Goal: Use online tool/utility: Use online tool/utility

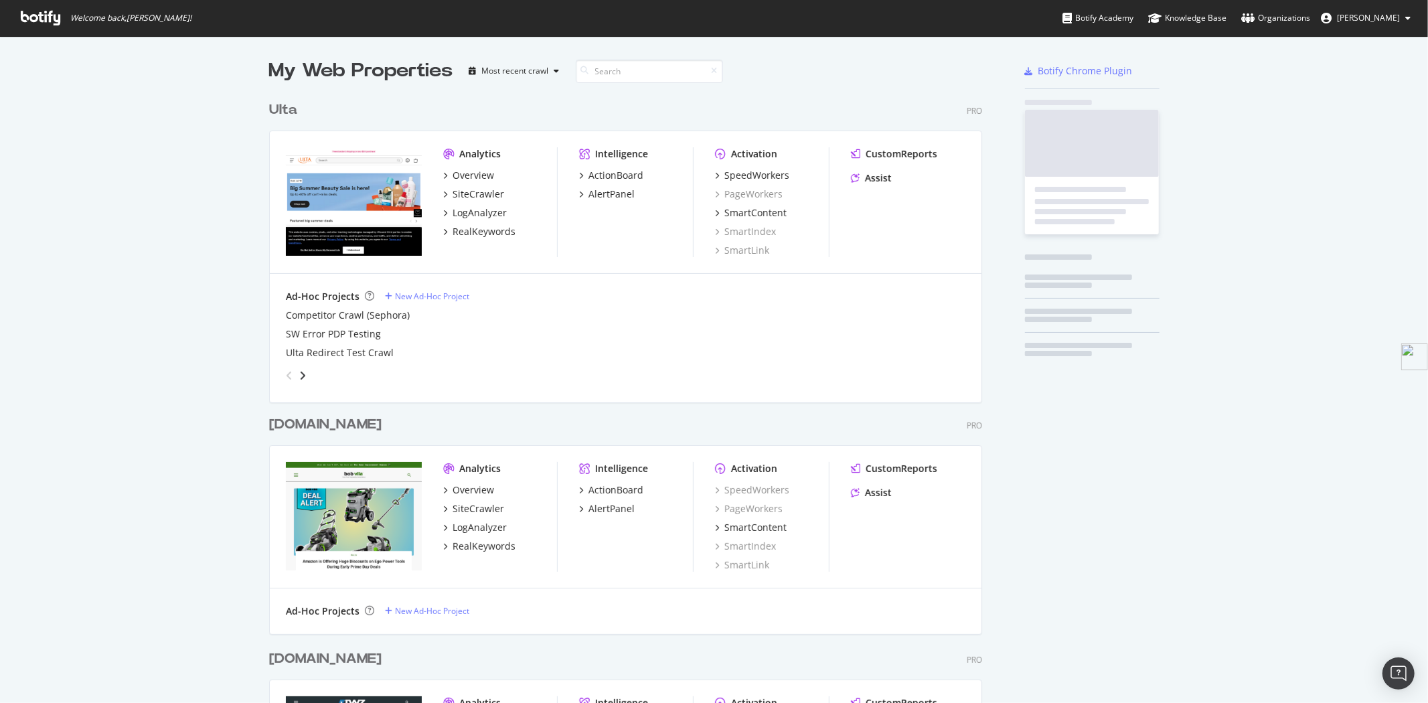
scroll to position [2740, 712]
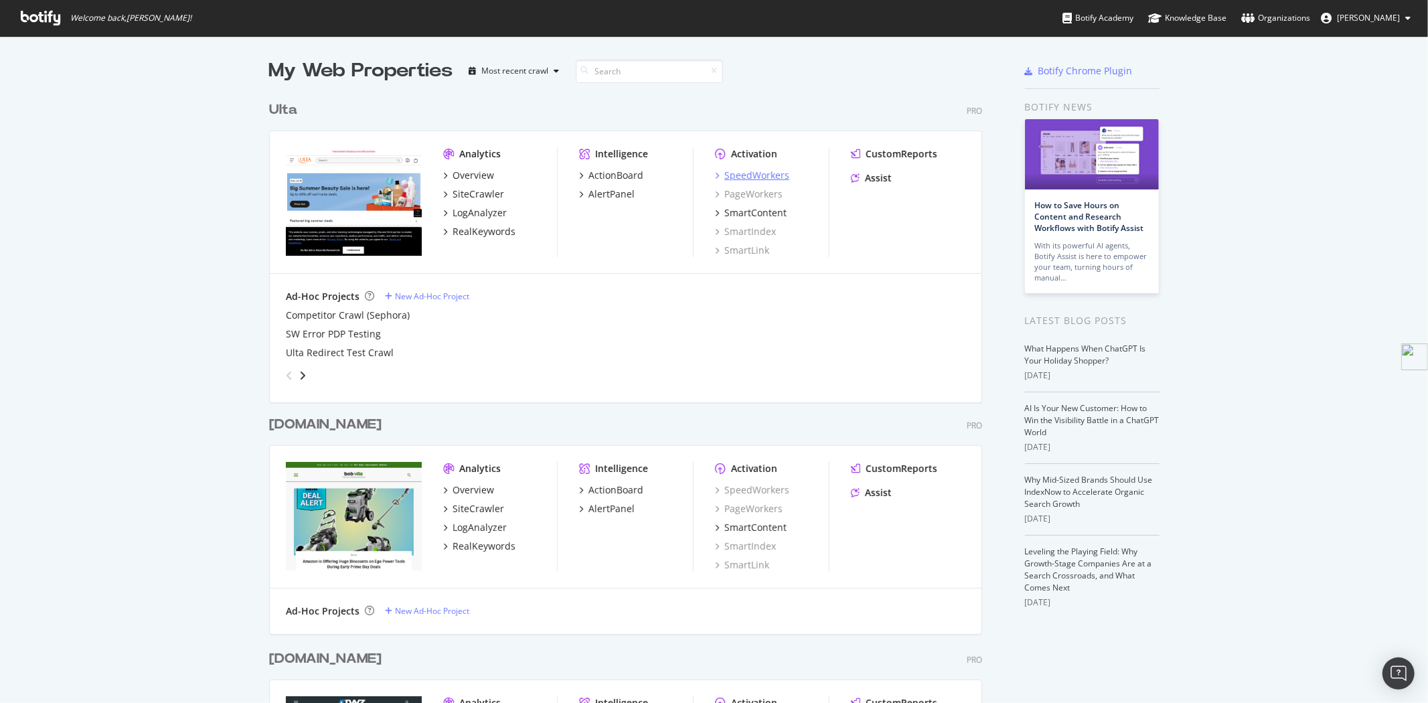
click at [779, 173] on div "SpeedWorkers" at bounding box center [756, 175] width 65 height 13
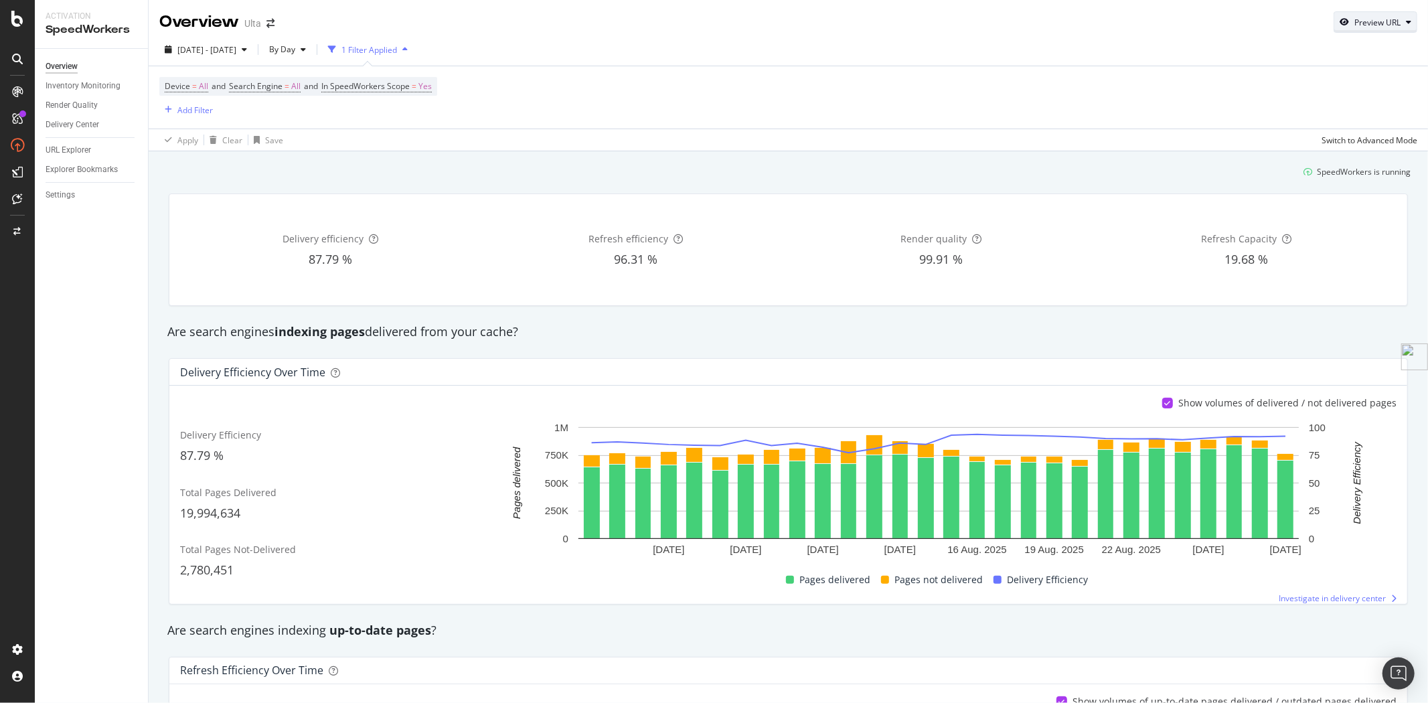
click at [1379, 23] on div "Preview URL" at bounding box center [1378, 22] width 46 height 11
click at [1334, 85] on input "url" at bounding box center [1324, 83] width 146 height 23
paste input "[URL][DOMAIN_NAME]"
type input "[URL][DOMAIN_NAME]"
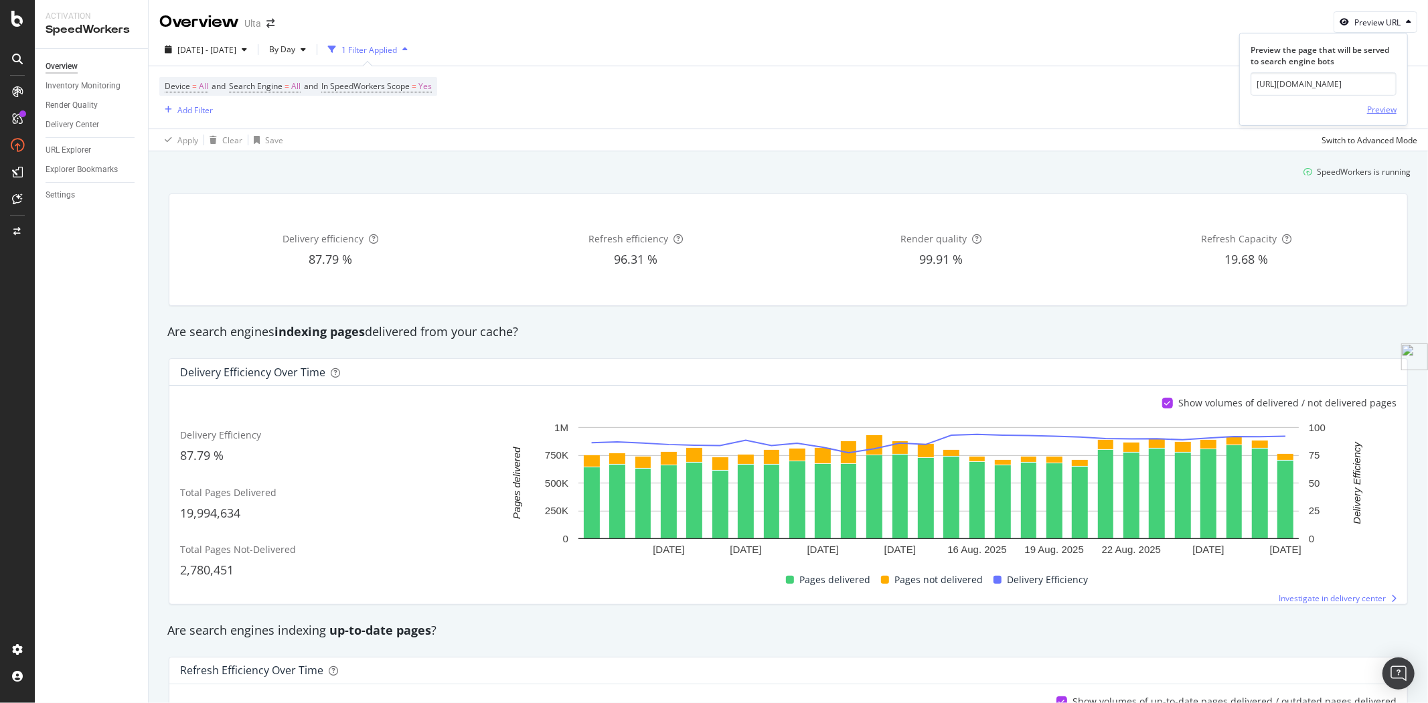
scroll to position [0, 0]
click at [1391, 115] on div "Preview" at bounding box center [1381, 109] width 29 height 20
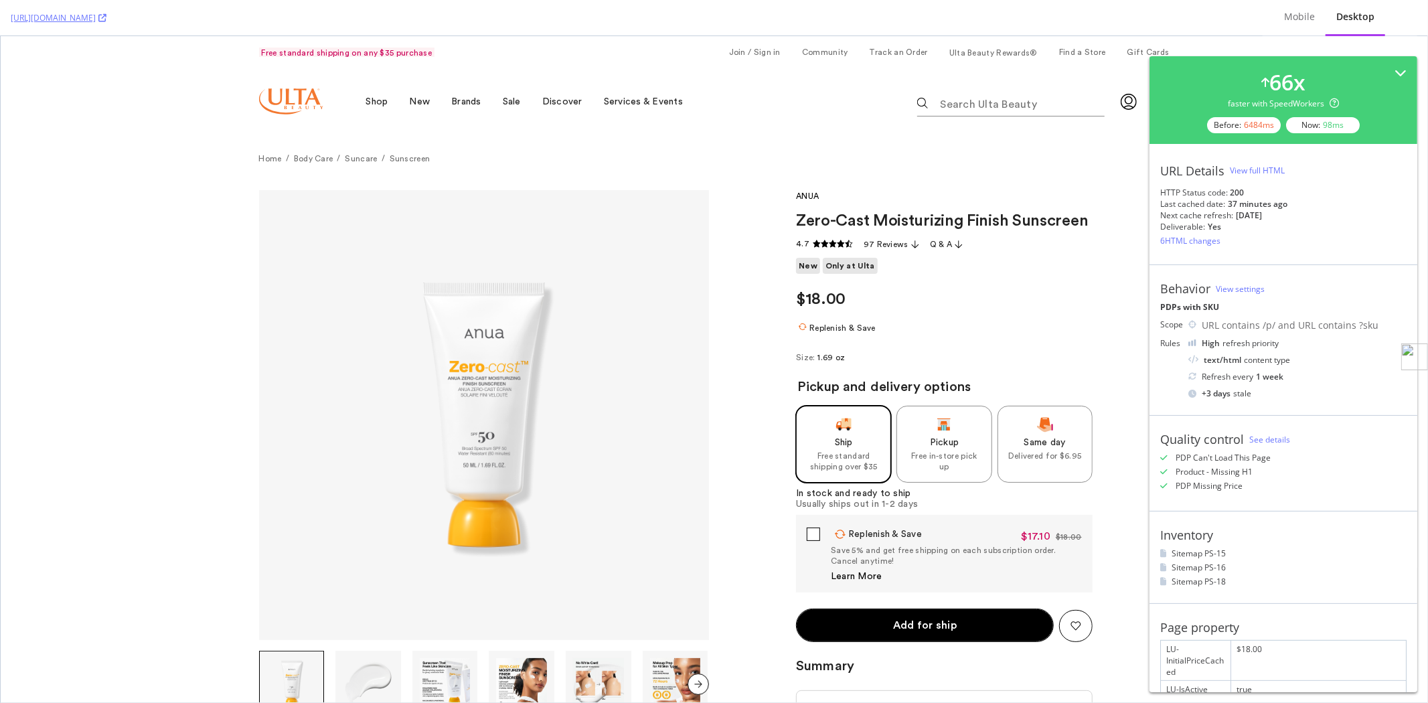
click at [1253, 169] on div "View full HTML" at bounding box center [1257, 170] width 55 height 11
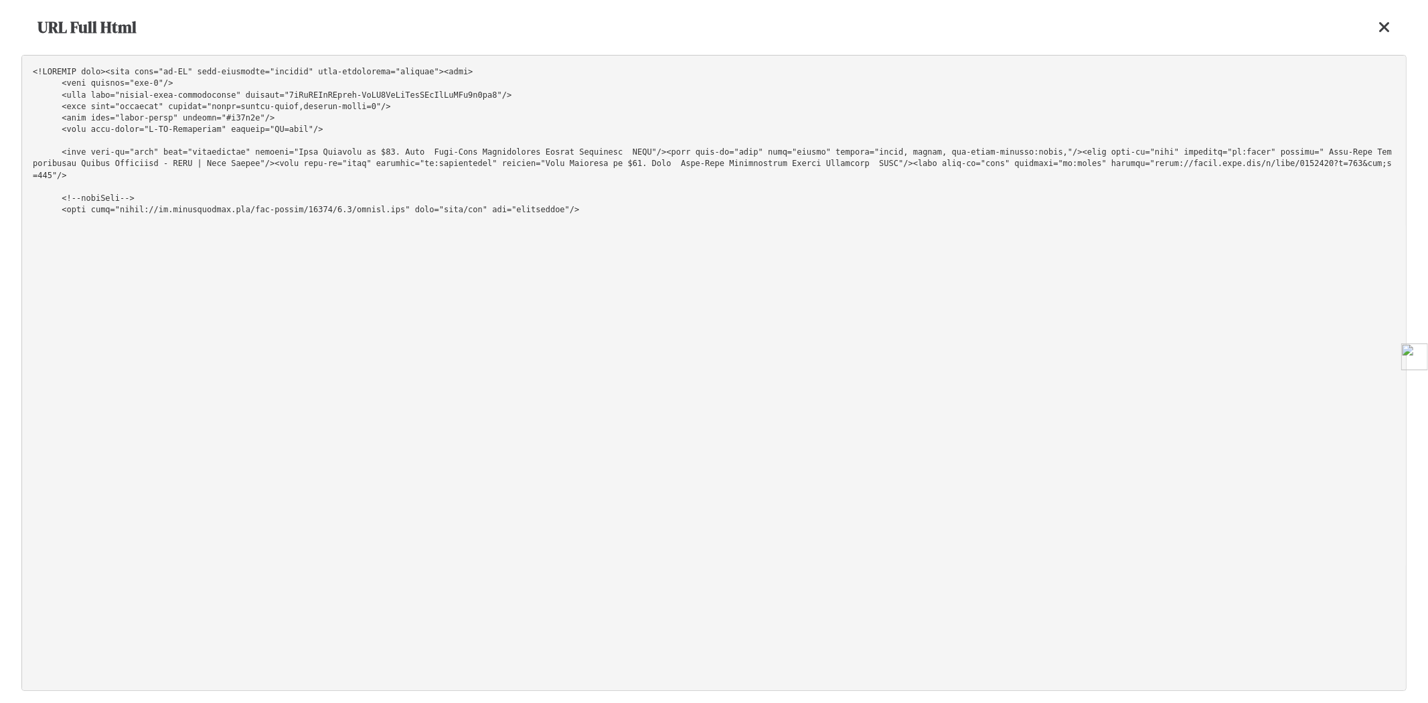
click at [775, 209] on pre at bounding box center [713, 373] width 1385 height 636
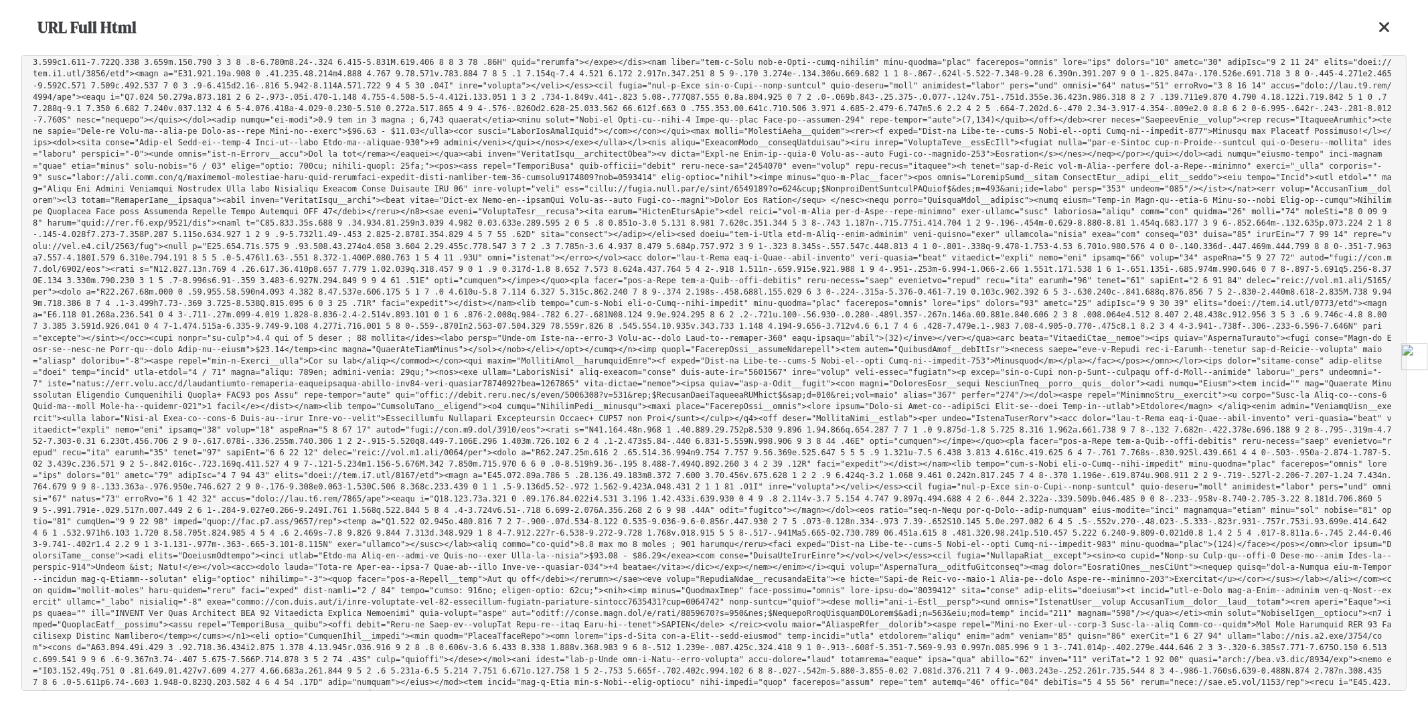
scroll to position [36539, 0]
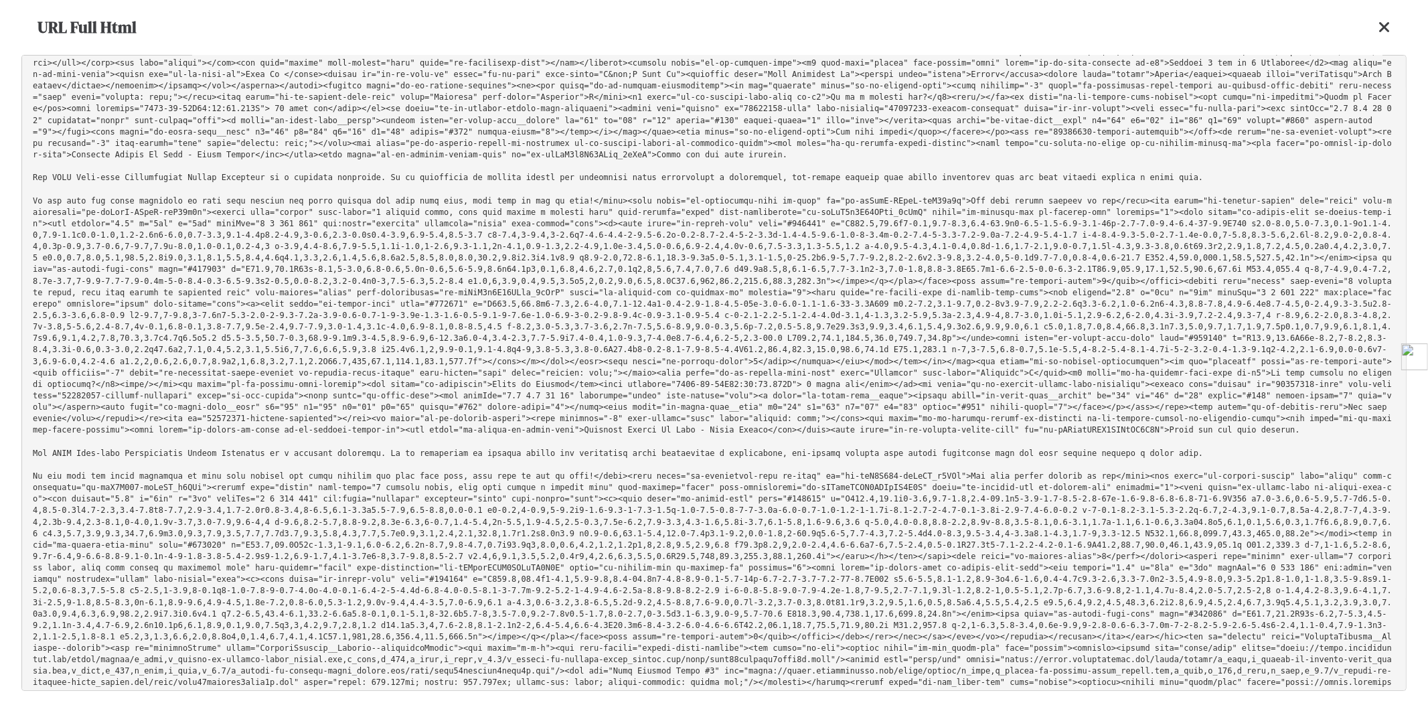
click at [1385, 28] on icon at bounding box center [1385, 27] width 12 height 16
